Goal: Check status

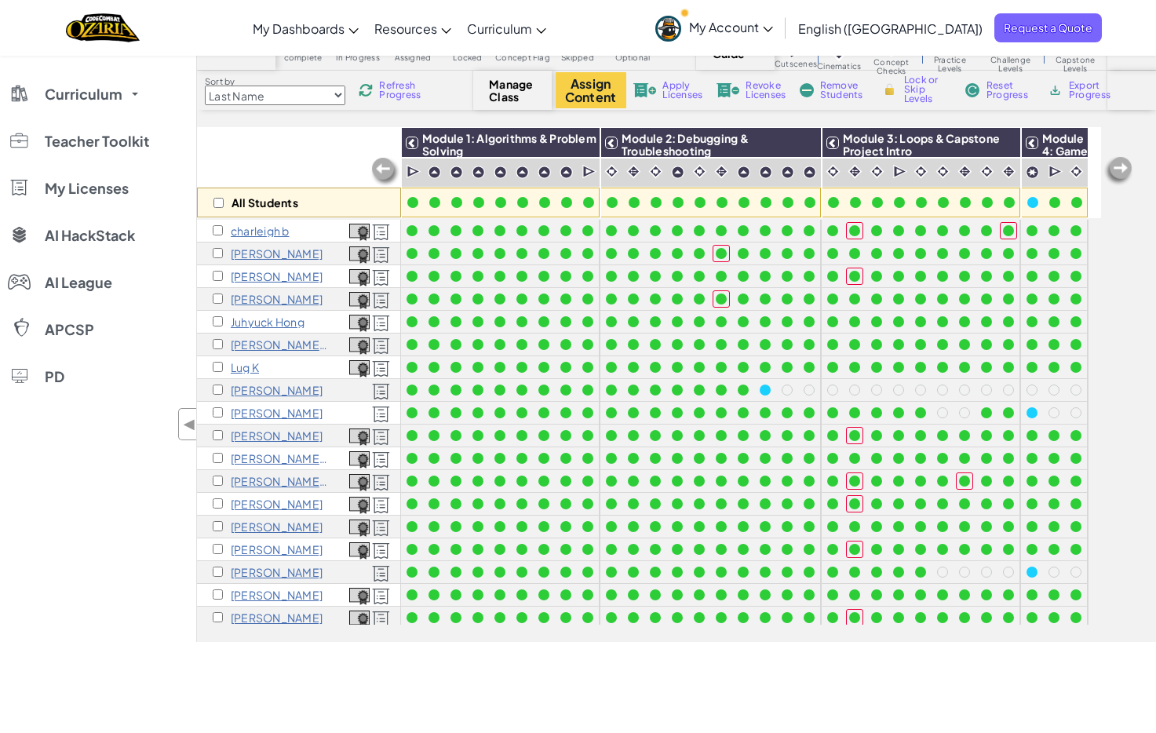
scroll to position [1, 0]
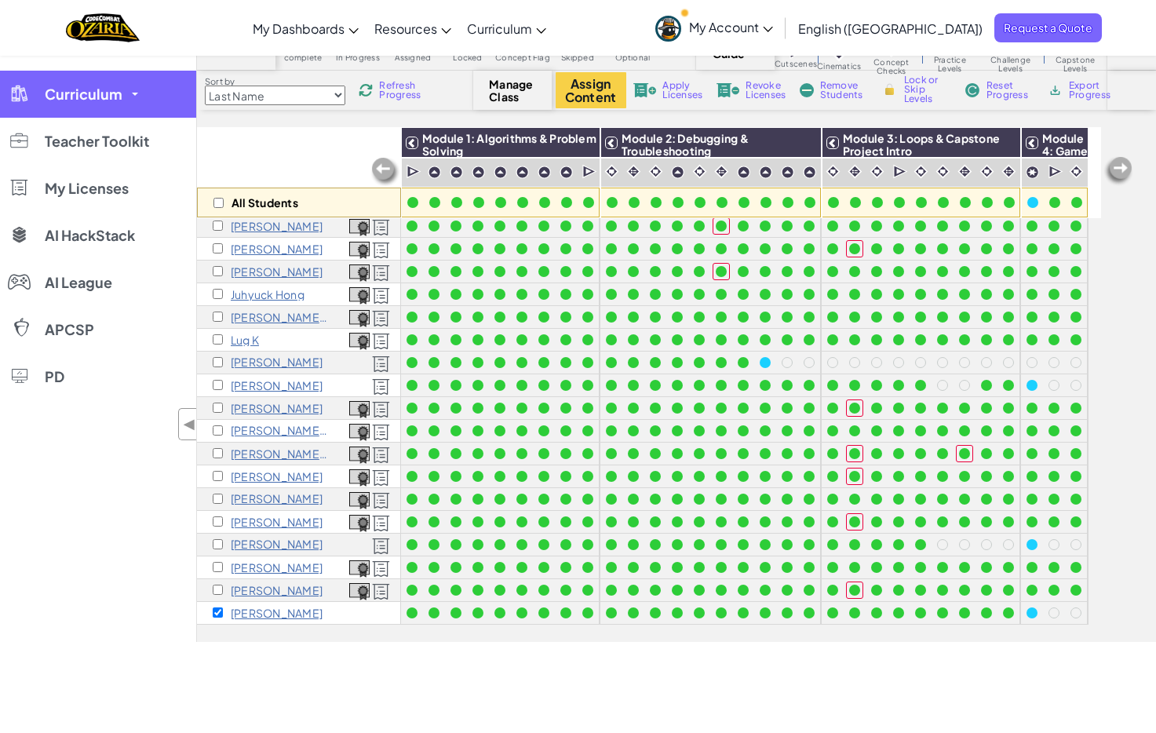
click at [78, 82] on link "Curriculum" at bounding box center [98, 94] width 196 height 47
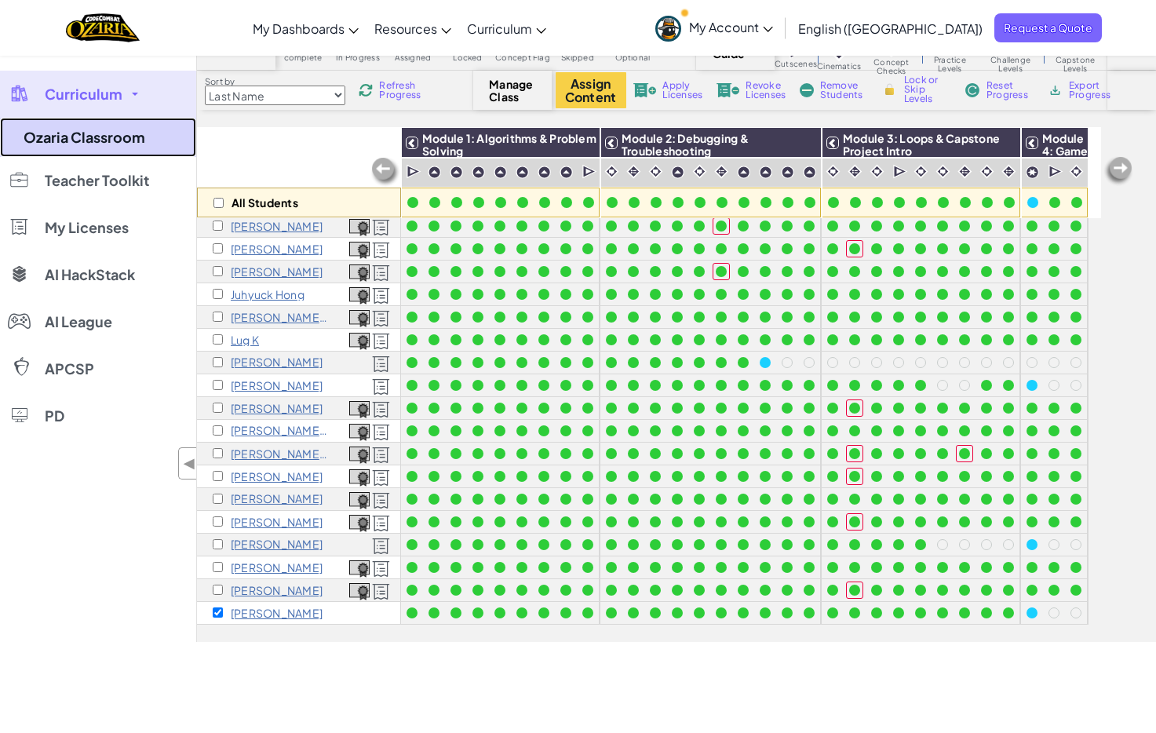
click at [101, 136] on link "Ozaria Classroom" at bounding box center [98, 137] width 196 height 39
checkbox input "false"
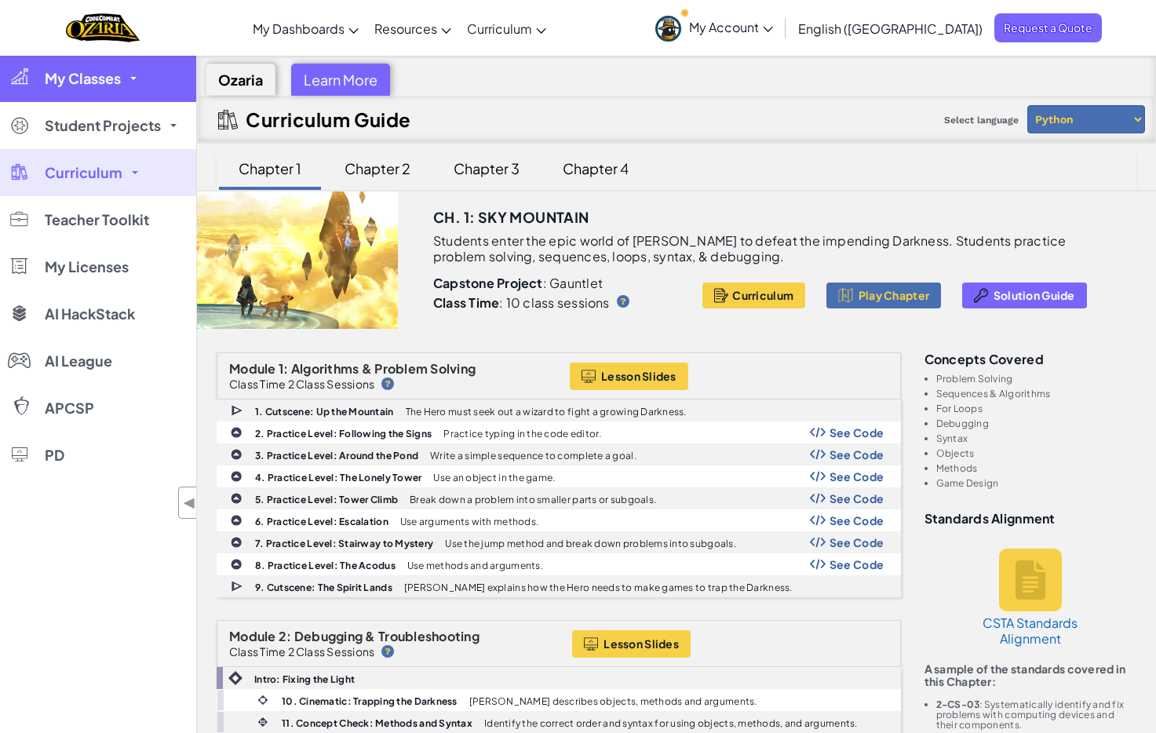
click at [106, 86] on span "My Classes" at bounding box center [83, 78] width 76 height 14
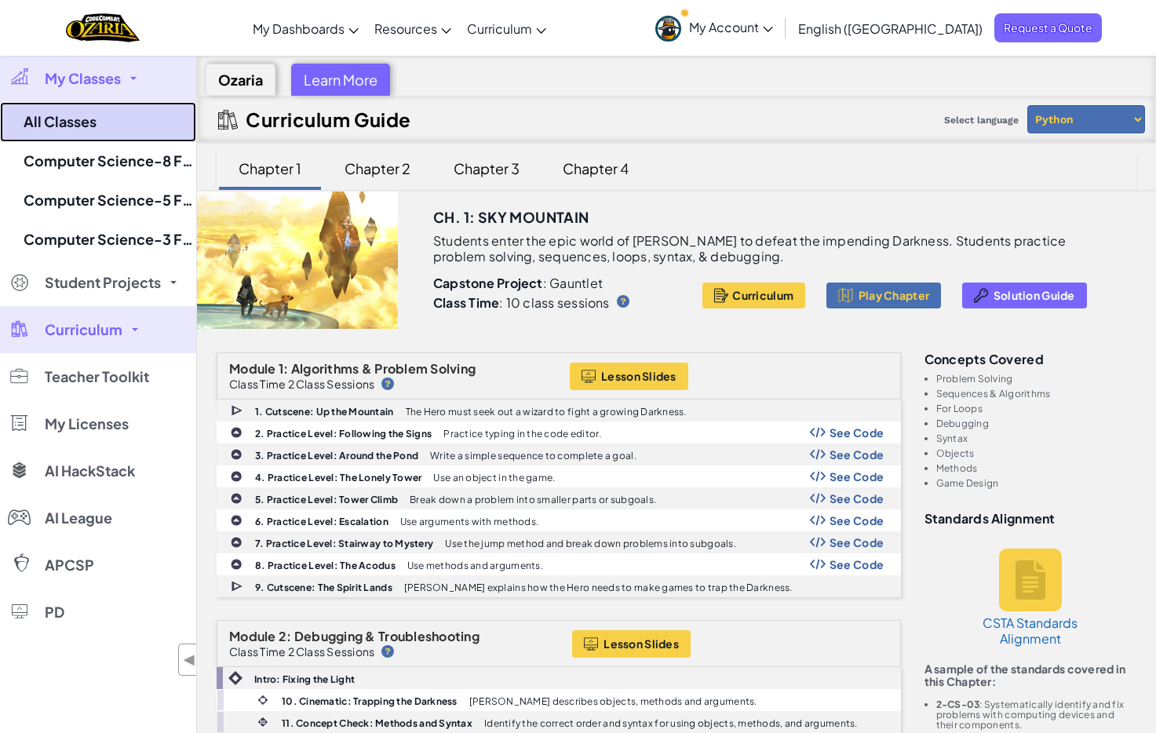
click at [71, 127] on link "All Classes" at bounding box center [98, 122] width 196 height 40
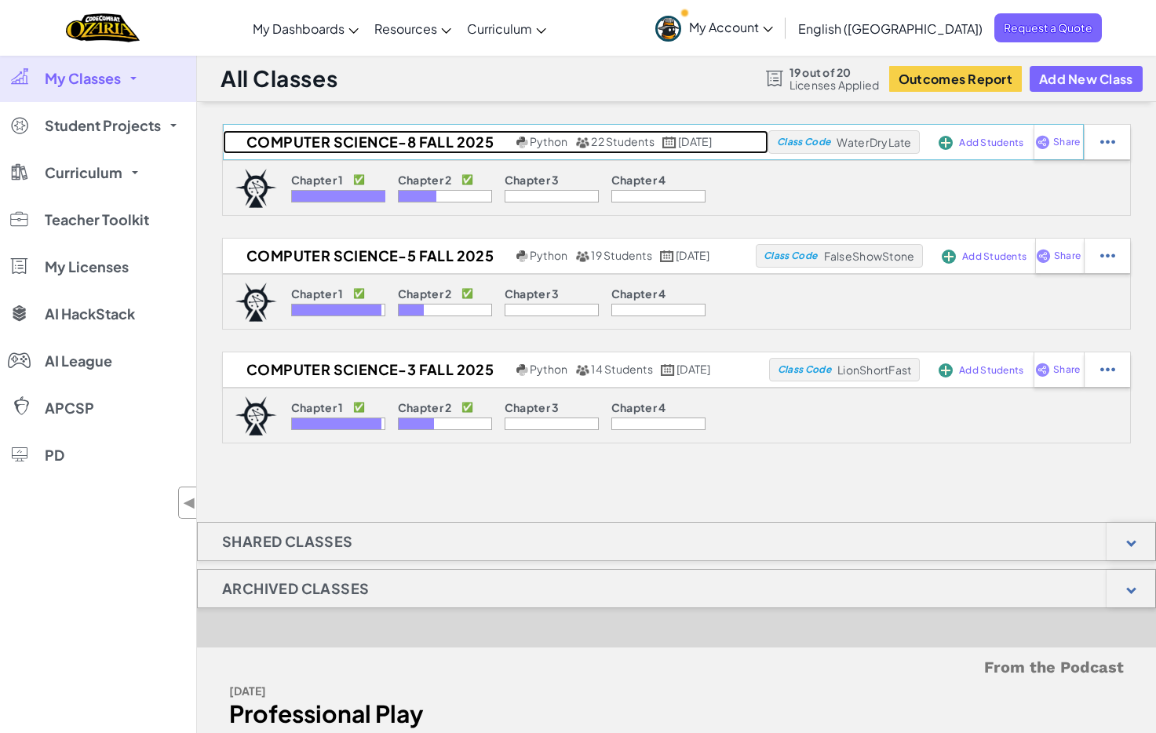
click at [381, 136] on h2 "Computer Science-8 Fall 2025" at bounding box center [368, 142] width 290 height 24
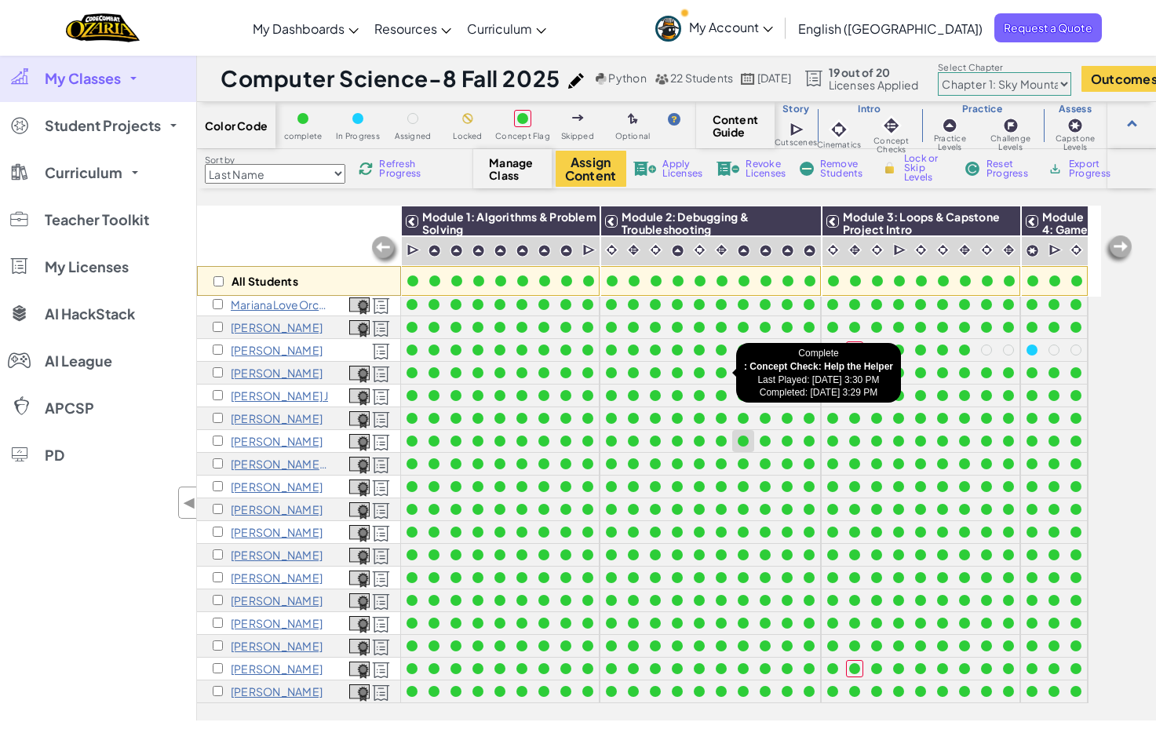
scroll to position [108, 0]
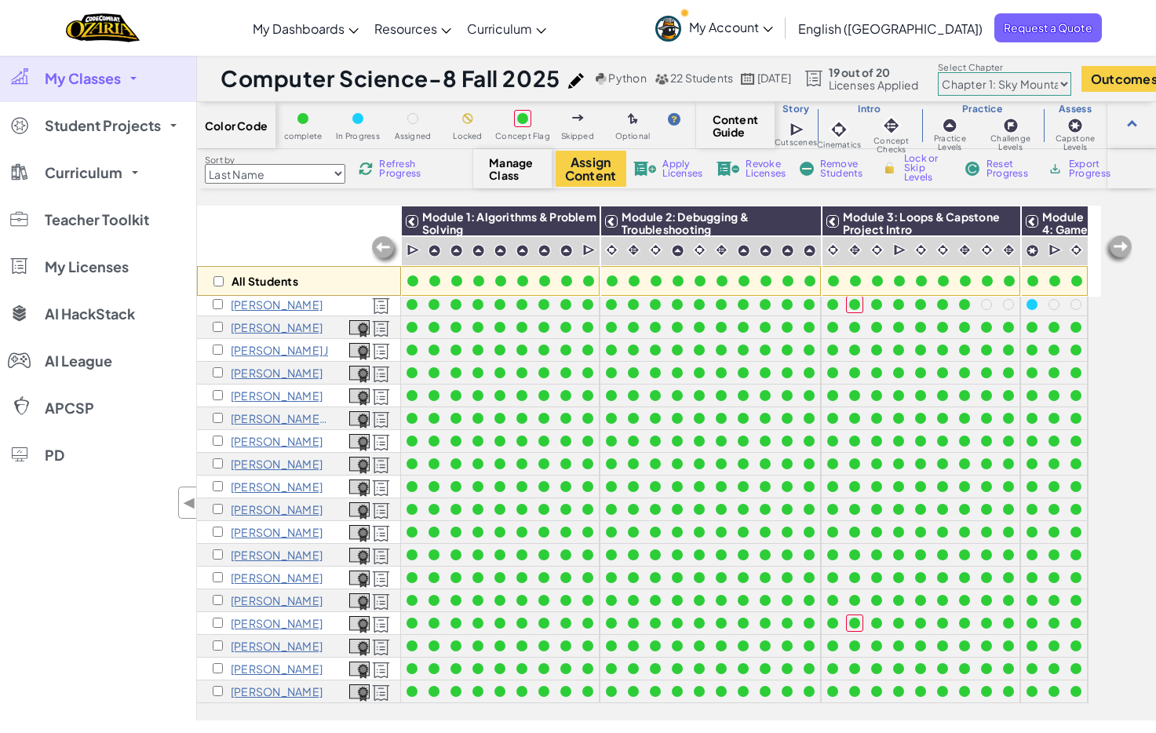
click at [1035, 82] on select "Chapter 1: Sky Mountain Chapter 2: The Moon Dancers Chapter 3: The Phoenix Land…" at bounding box center [1004, 84] width 133 height 24
click at [978, 72] on select "Chapter 1: Sky Mountain Chapter 2: The Moon Dancers Chapter 3: The Phoenix Land…" at bounding box center [1004, 84] width 133 height 24
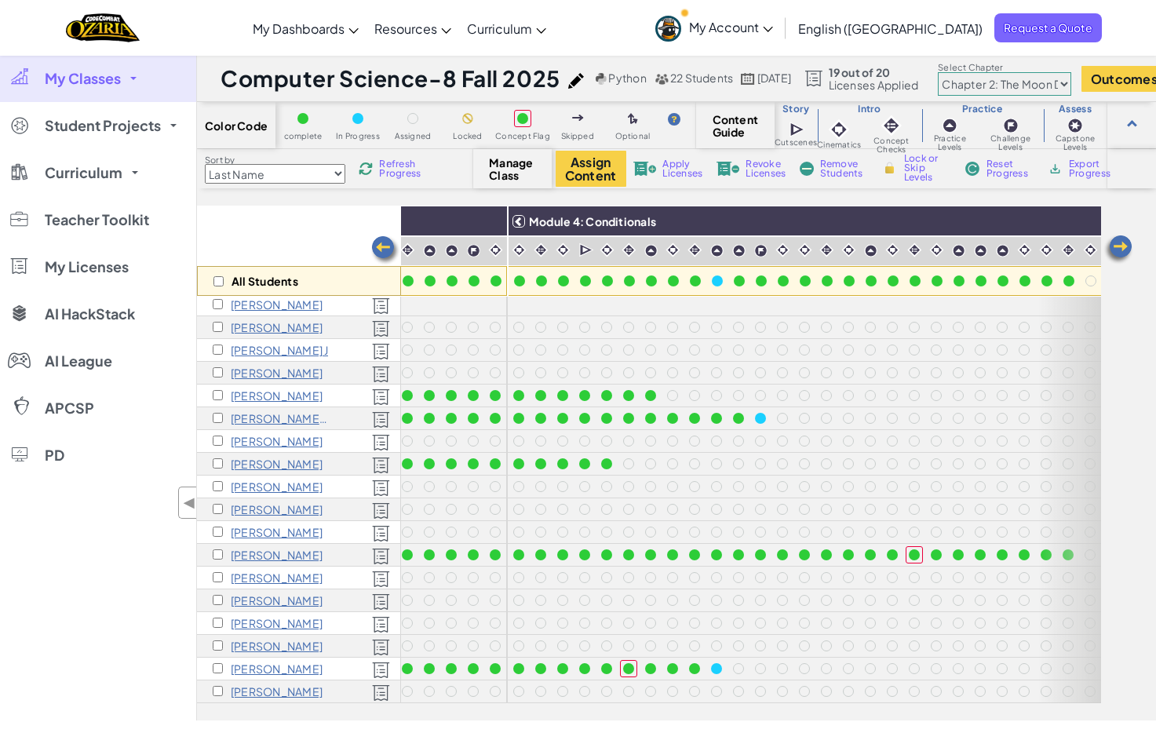
scroll to position [108, 1470]
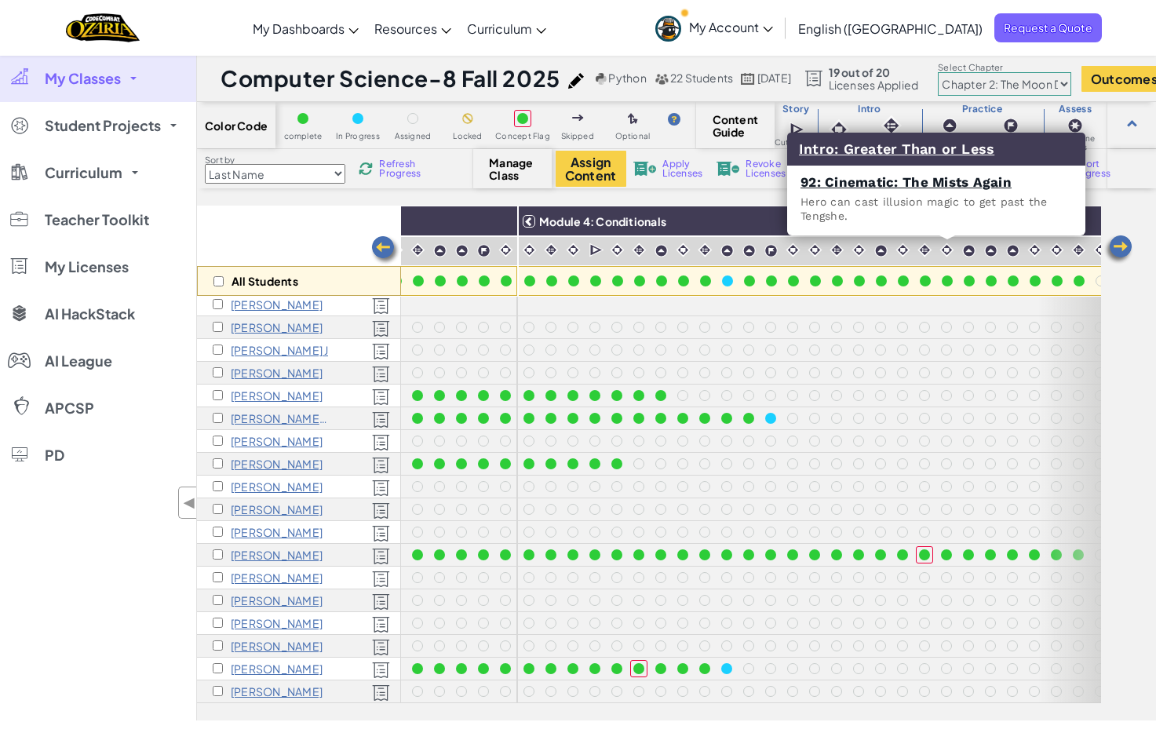
click at [1060, 86] on select "Chapter 1: Sky Mountain Chapter 2: The Moon Dancers Chapter 3: The Phoenix Land…" at bounding box center [1004, 84] width 133 height 24
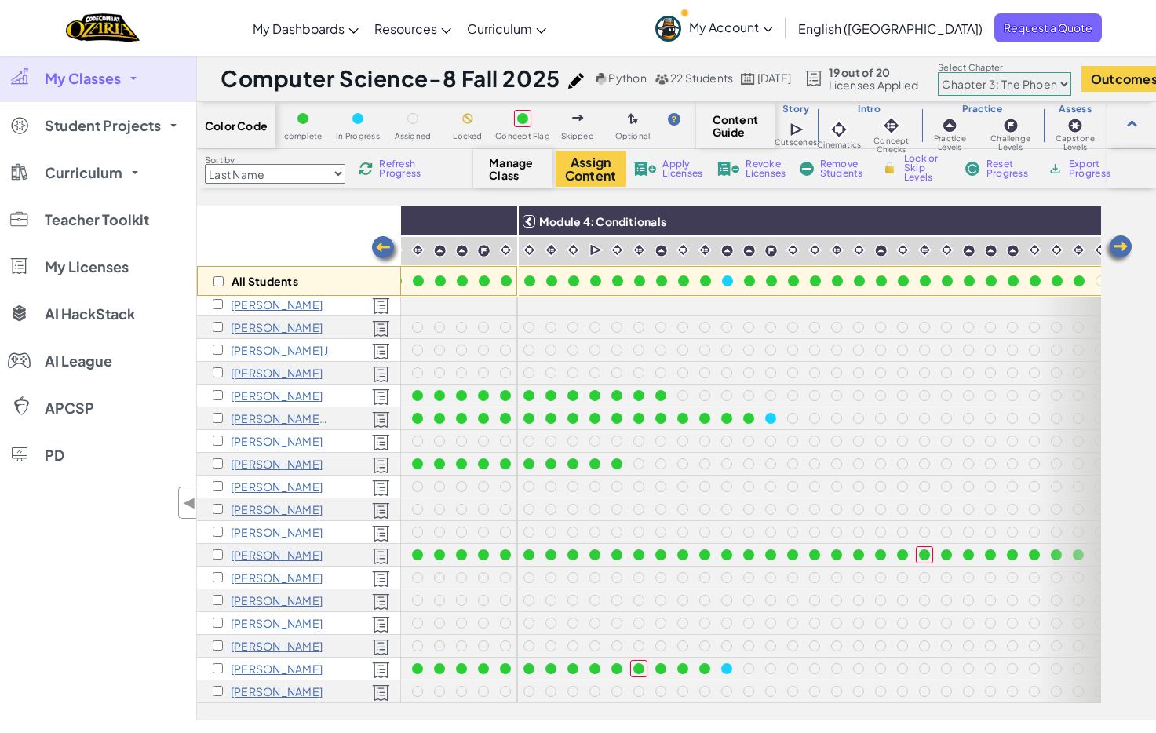
click at [978, 72] on select "Chapter 1: Sky Mountain Chapter 2: The Moon Dancers Chapter 3: The Phoenix Land…" at bounding box center [1004, 84] width 133 height 24
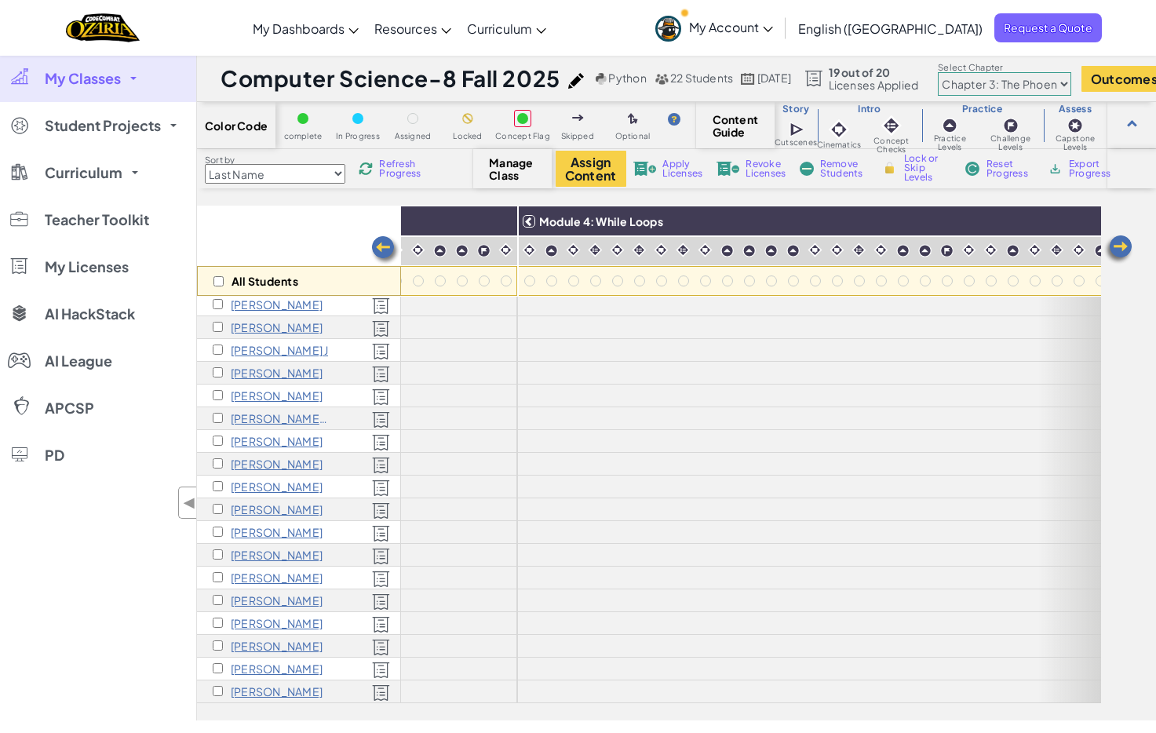
click at [1013, 86] on select "Chapter 1: Sky Mountain Chapter 2: The Moon Dancers Chapter 3: The Phoenix Land…" at bounding box center [1004, 84] width 133 height 24
select select "5d41d731a8d1836b5aa3cba1"
click at [978, 72] on select "Chapter 1: Sky Mountain Chapter 2: The Moon Dancers Chapter 3: The Phoenix Land…" at bounding box center [1004, 84] width 133 height 24
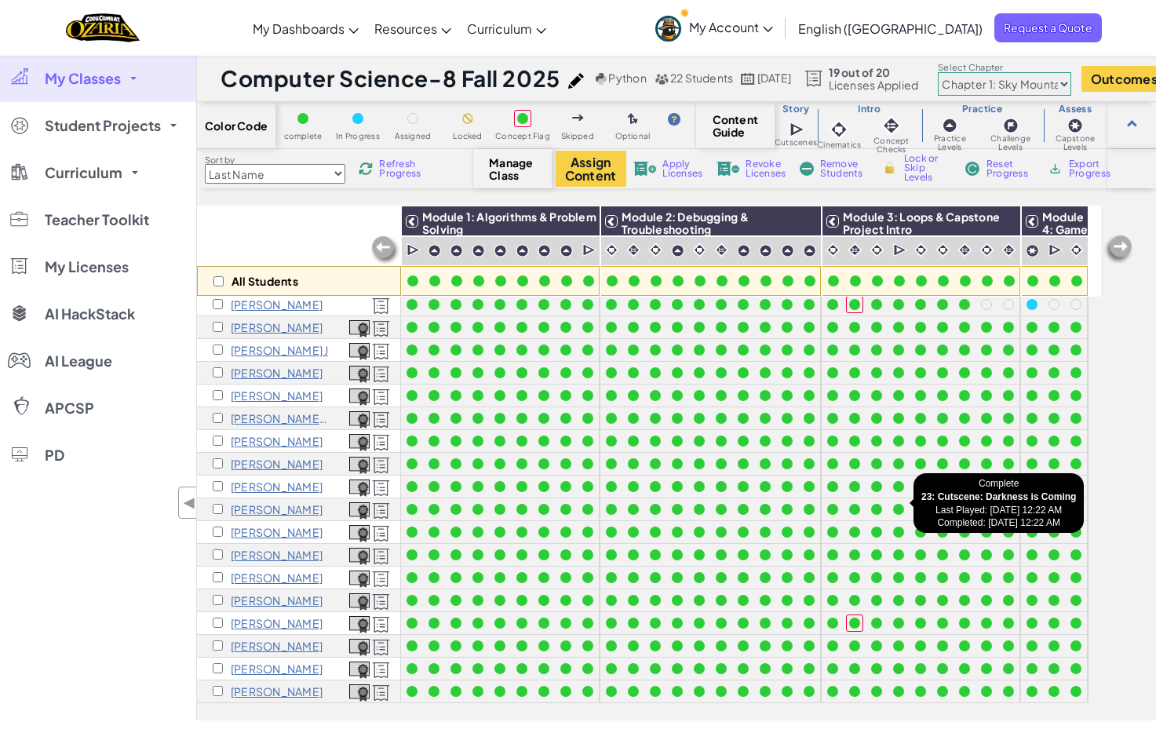
scroll to position [0, 0]
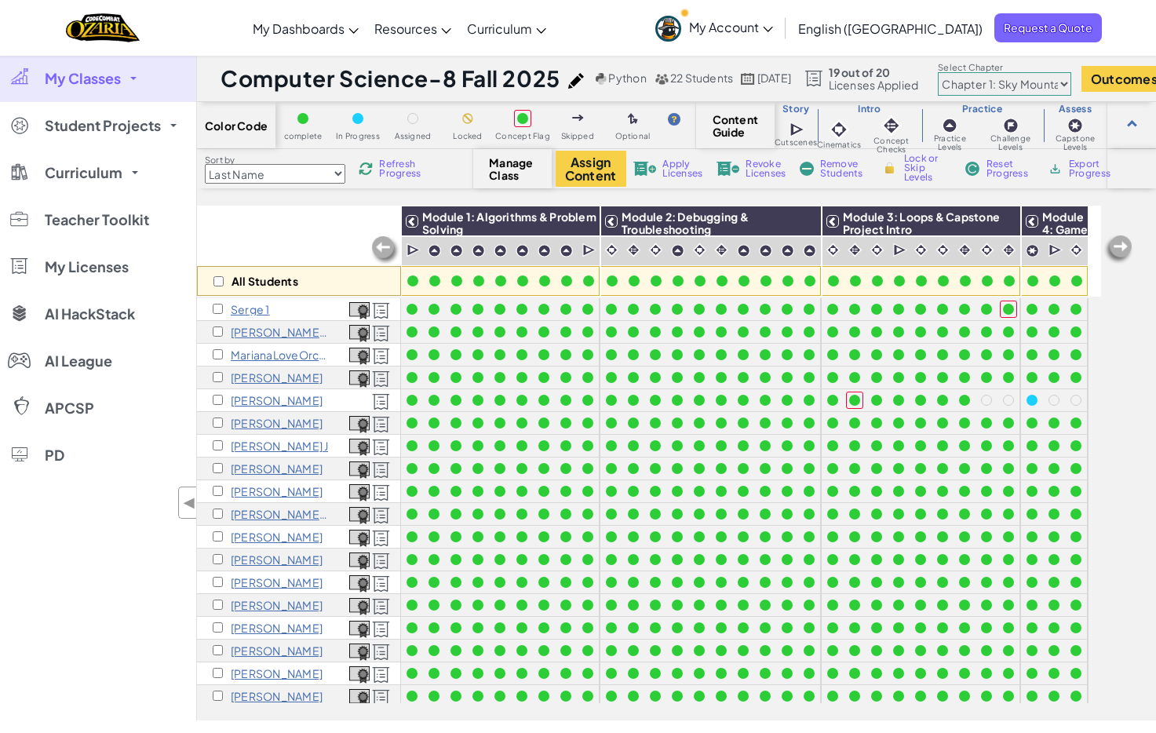
click at [272, 235] on div "All Students" at bounding box center [299, 251] width 204 height 91
click at [76, 630] on div "My Classes All Classes Computer Science-8 Fall 2025 Computer Science-5 Fall 202…" at bounding box center [98, 388] width 196 height 666
click at [311, 233] on div "All Students" at bounding box center [299, 251] width 204 height 91
